Goal: Task Accomplishment & Management: Manage account settings

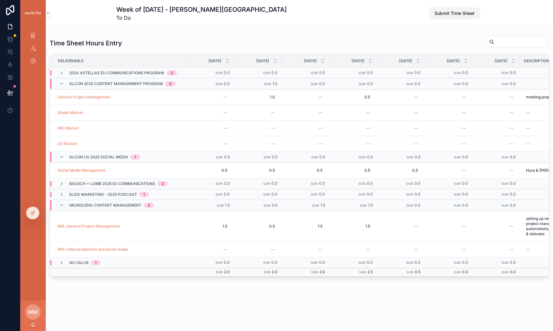
click at [458, 15] on span "Submit Time Sheet" at bounding box center [454, 13] width 40 height 6
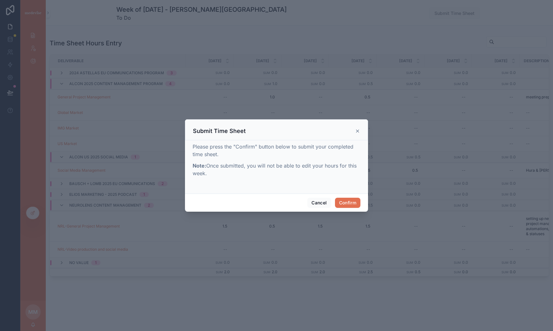
click at [354, 203] on button "Confirm" at bounding box center [347, 203] width 25 height 10
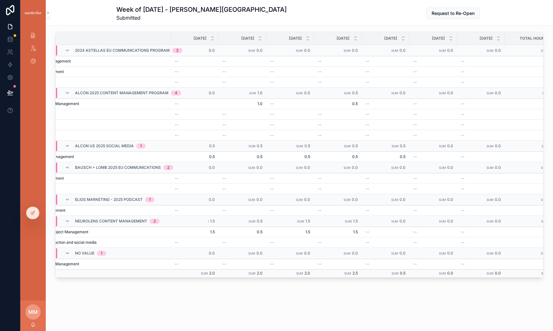
scroll to position [4, 0]
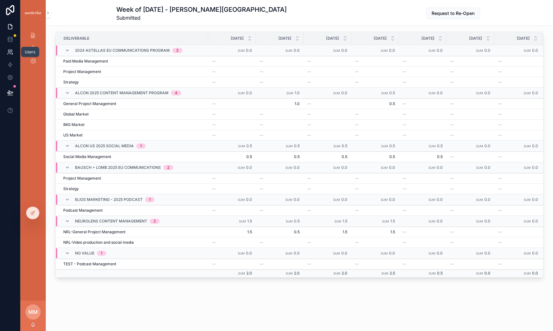
click at [9, 54] on icon at bounding box center [10, 52] width 6 height 6
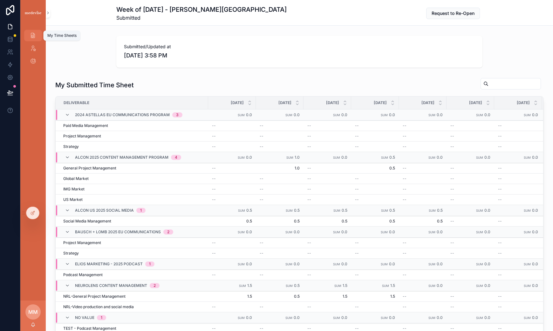
click at [32, 39] on span "scrollable content" at bounding box center [33, 35] width 6 height 6
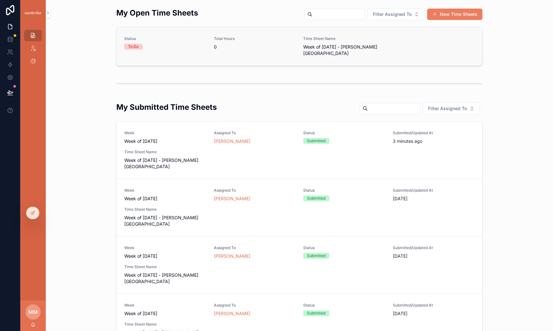
click at [175, 63] on link "Status To Do Total Hours 0 Time Sheet Name Week of [DATE] - [PERSON_NAME]" at bounding box center [299, 46] width 365 height 38
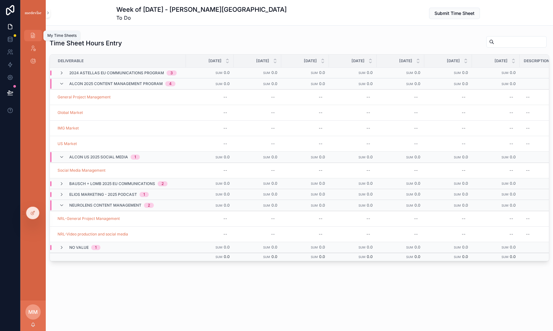
click at [31, 39] on span "scrollable content" at bounding box center [33, 35] width 6 height 6
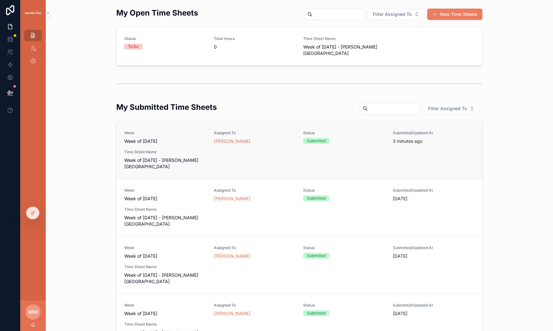
click at [210, 168] on div "Week Week of [DATE] Assigned To [PERSON_NAME] Status Submitted Submitted/Update…" at bounding box center [299, 150] width 350 height 39
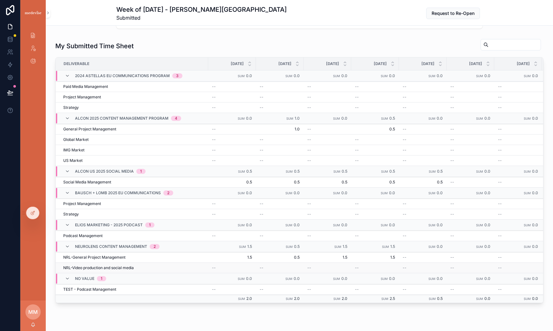
scroll to position [40, 0]
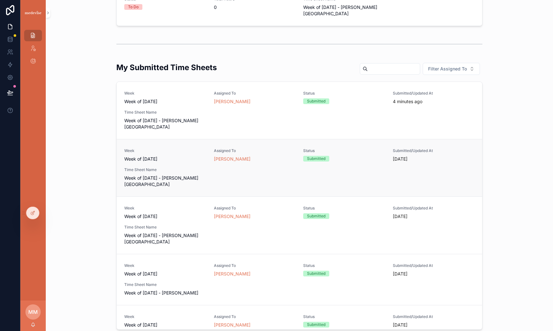
click at [153, 170] on span "Time Sheet Name" at bounding box center [165, 169] width 82 height 5
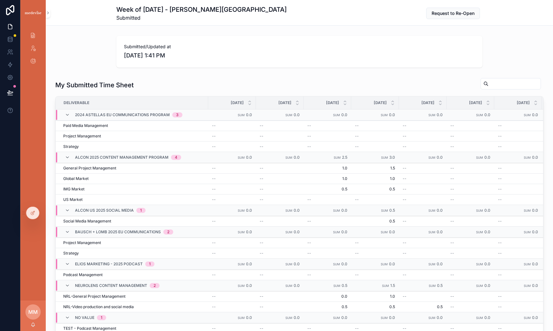
scroll to position [4, 0]
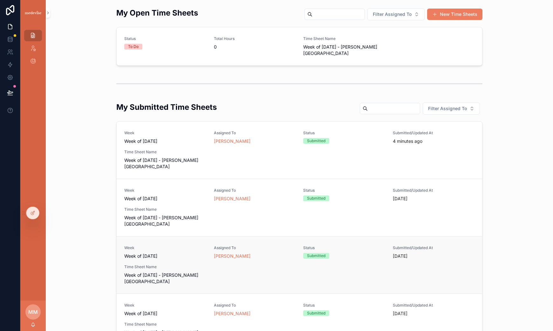
click at [185, 268] on span "Time Sheet Name" at bounding box center [165, 267] width 82 height 5
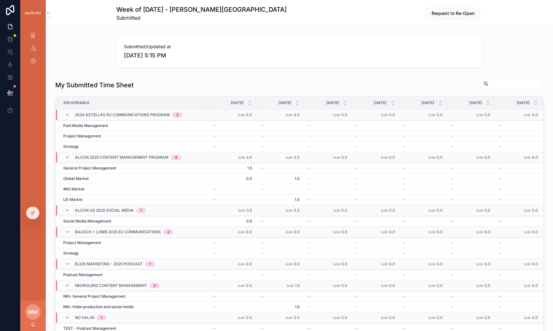
scroll to position [4, 0]
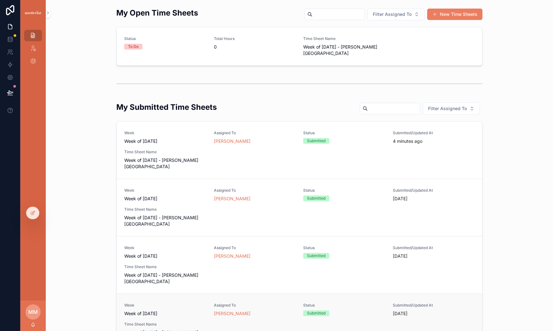
click at [156, 312] on span "Week of [DATE]" at bounding box center [140, 314] width 33 height 6
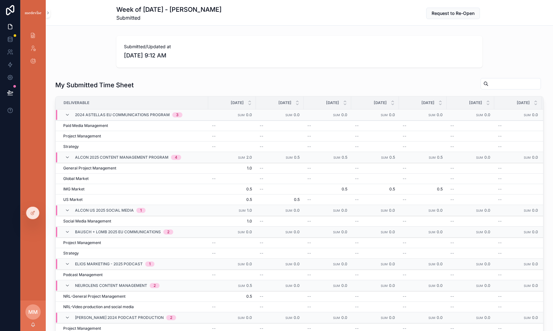
scroll to position [37, 0]
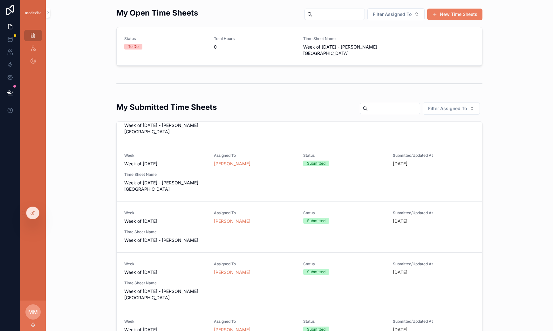
scroll to position [93, 0]
click at [250, 267] on span "Assigned To" at bounding box center [255, 263] width 82 height 5
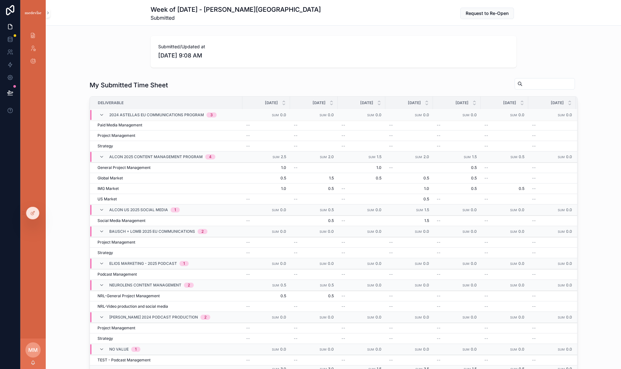
scroll to position [8, 0]
